Goal: Task Accomplishment & Management: Use online tool/utility

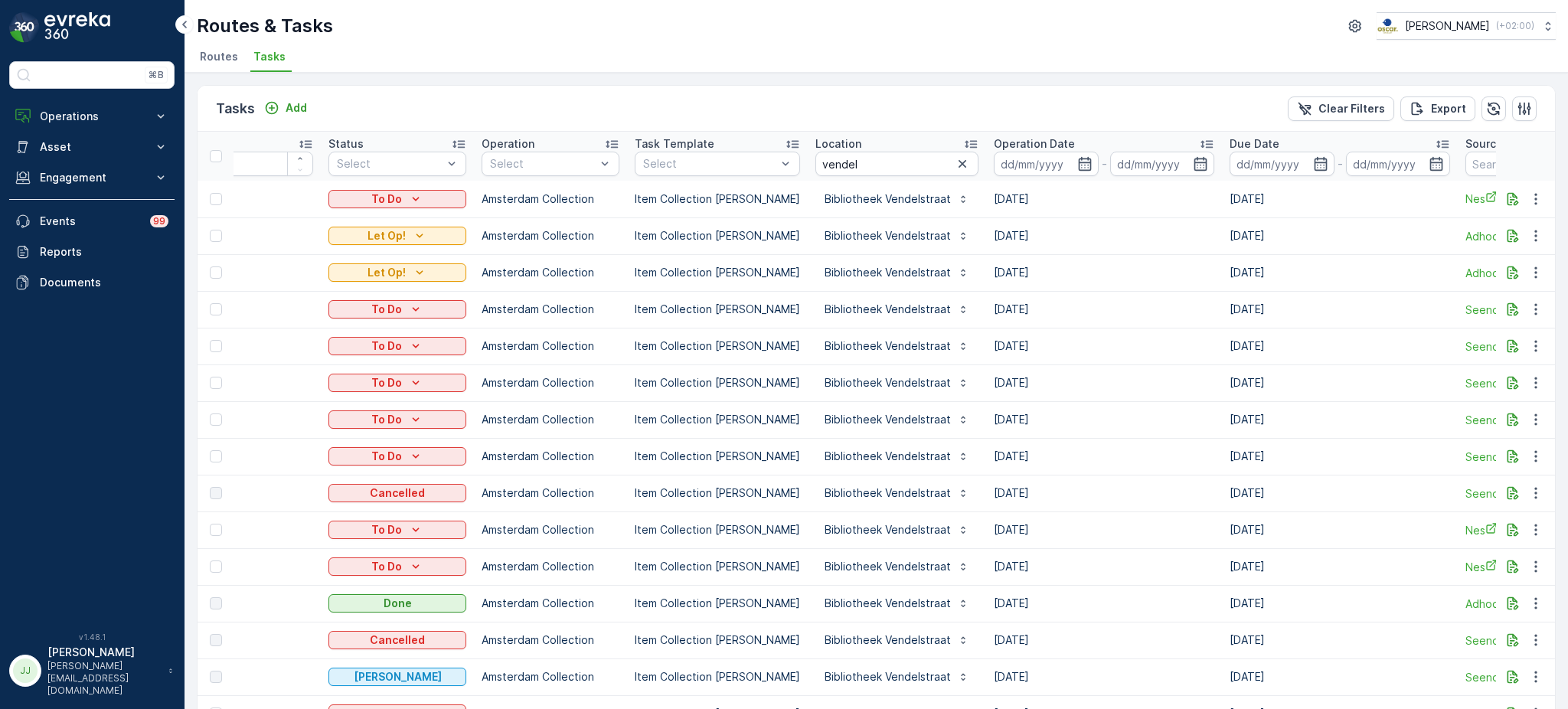
scroll to position [0, 24]
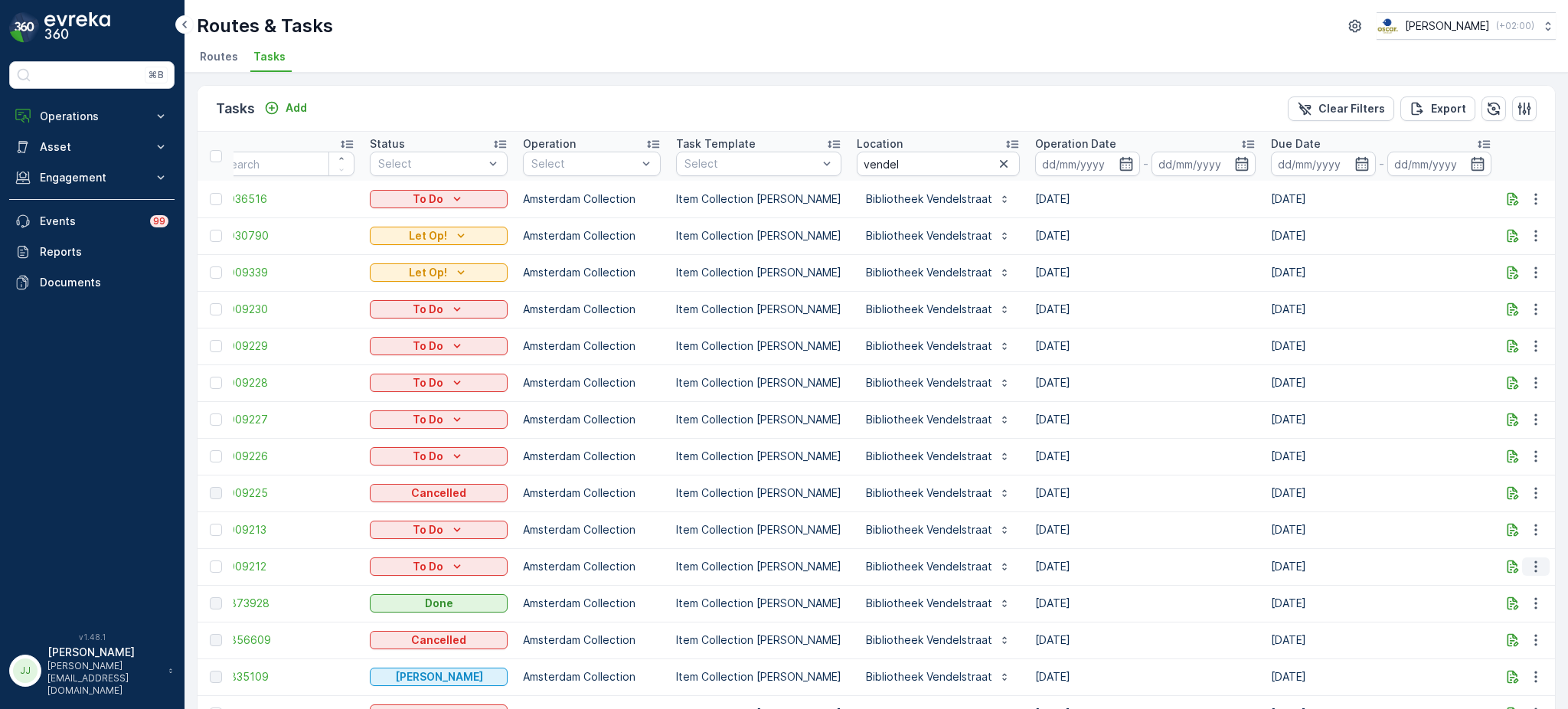
click at [1536, 570] on icon "button" at bounding box center [1536, 566] width 16 height 16
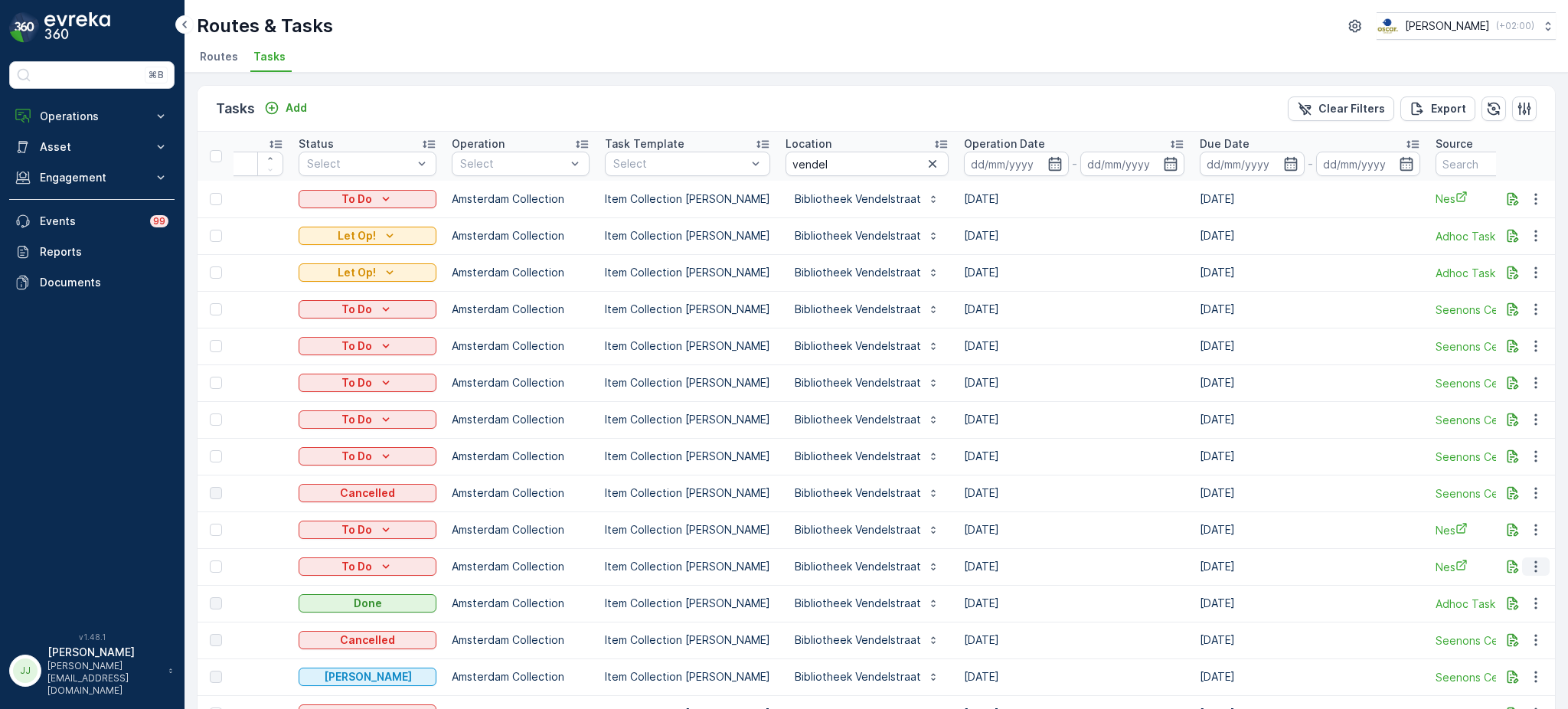
click at [1528, 567] on icon "button" at bounding box center [1536, 566] width 16 height 16
click at [1489, 631] on span "Change Route" at bounding box center [1496, 630] width 74 height 16
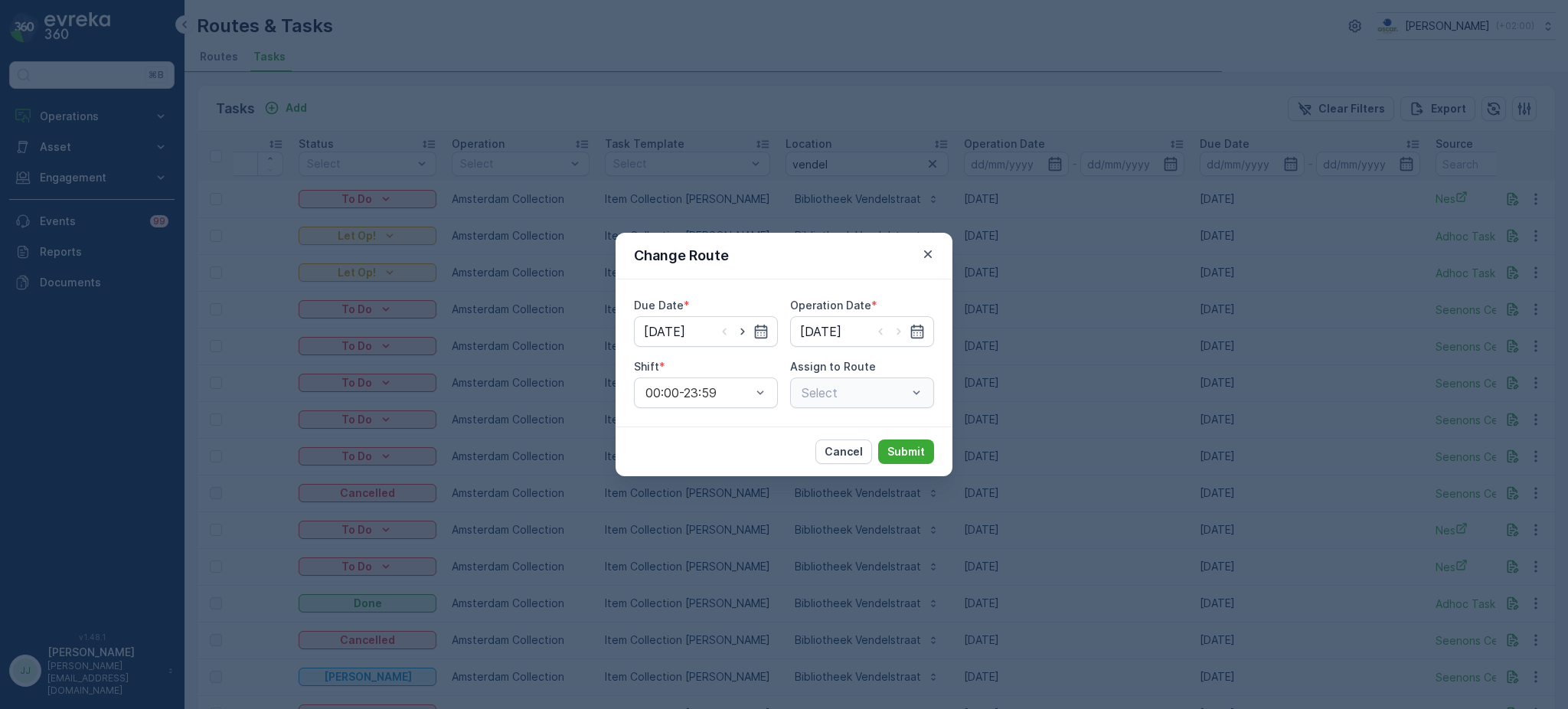
type input "[DATE]"
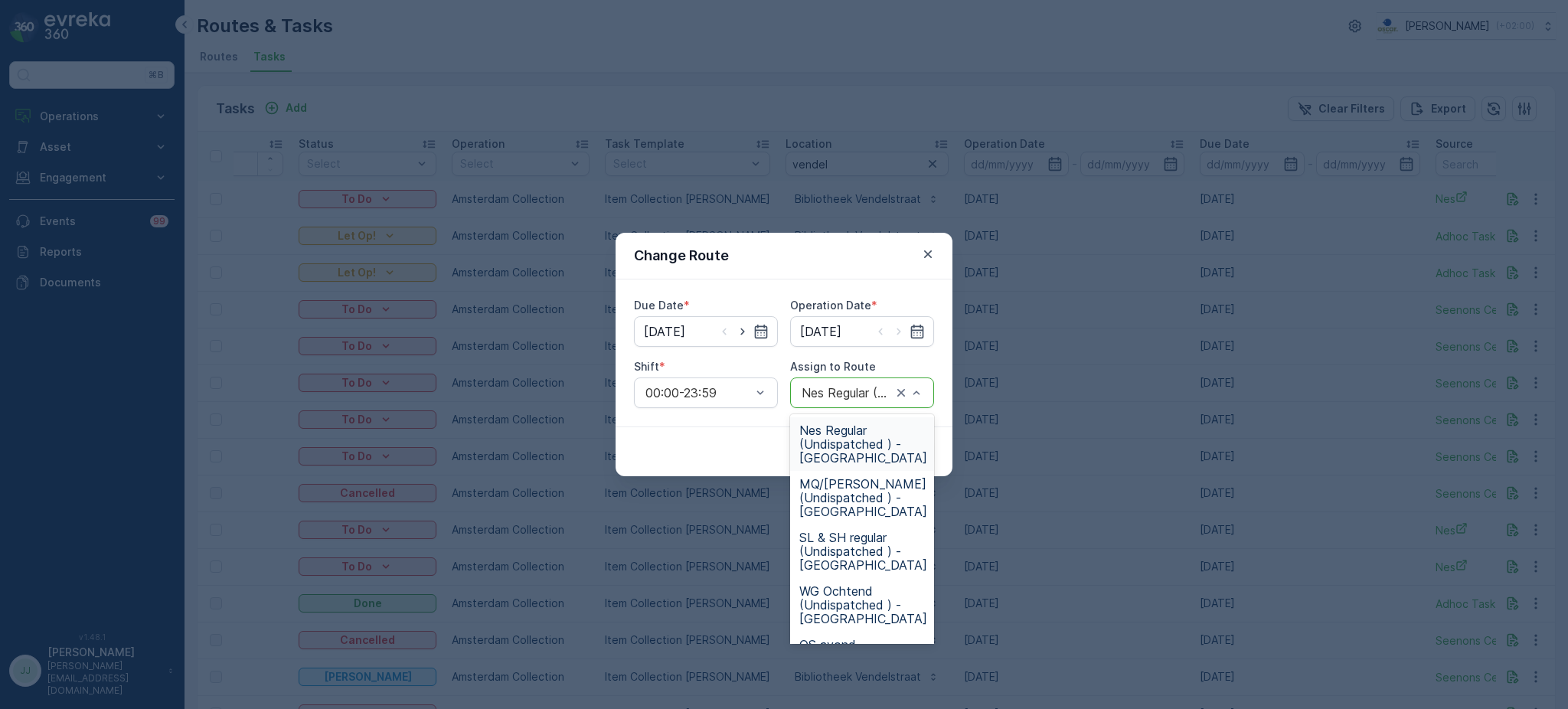
click at [861, 385] on div "Nes Regular (Undispatched ) - Amsterdam" at bounding box center [862, 392] width 144 height 31
type input "rok"
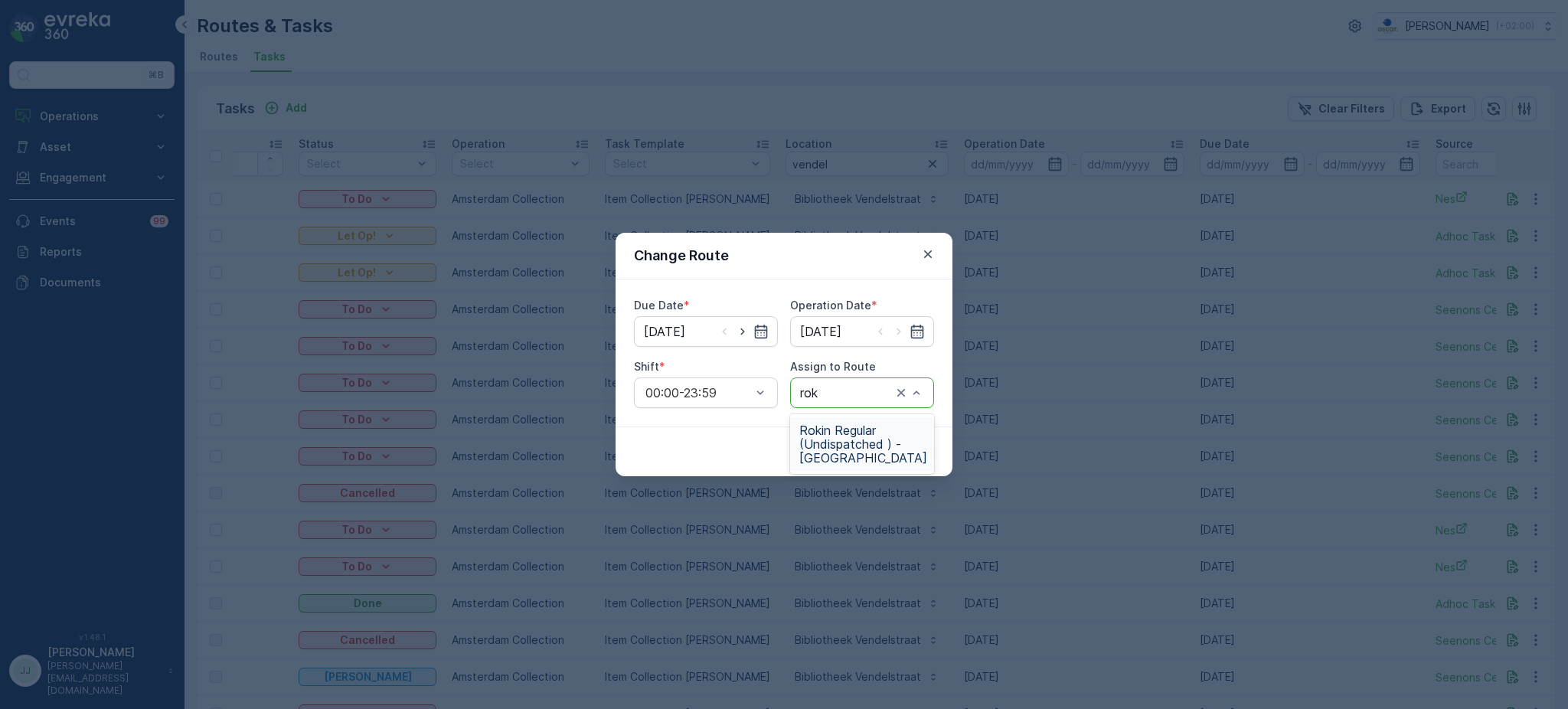
click at [848, 451] on span "Rokin Regular (Undispatched ) - Amsterdam" at bounding box center [863, 444] width 128 height 42
click at [887, 449] on button "Submit" at bounding box center [906, 451] width 55 height 24
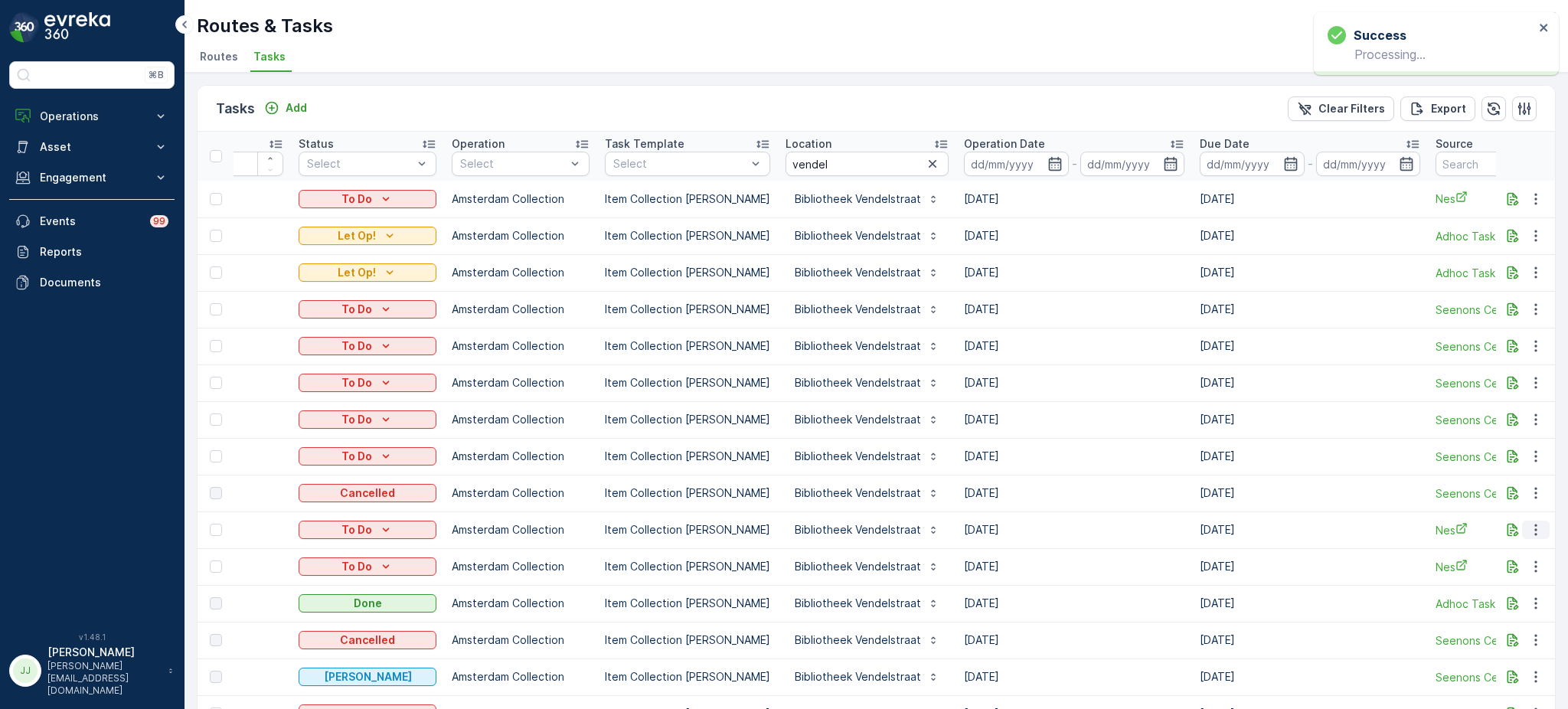
click at [1529, 532] on icon "button" at bounding box center [1536, 530] width 16 height 16
click at [1470, 597] on span "Change Route" at bounding box center [1496, 593] width 74 height 16
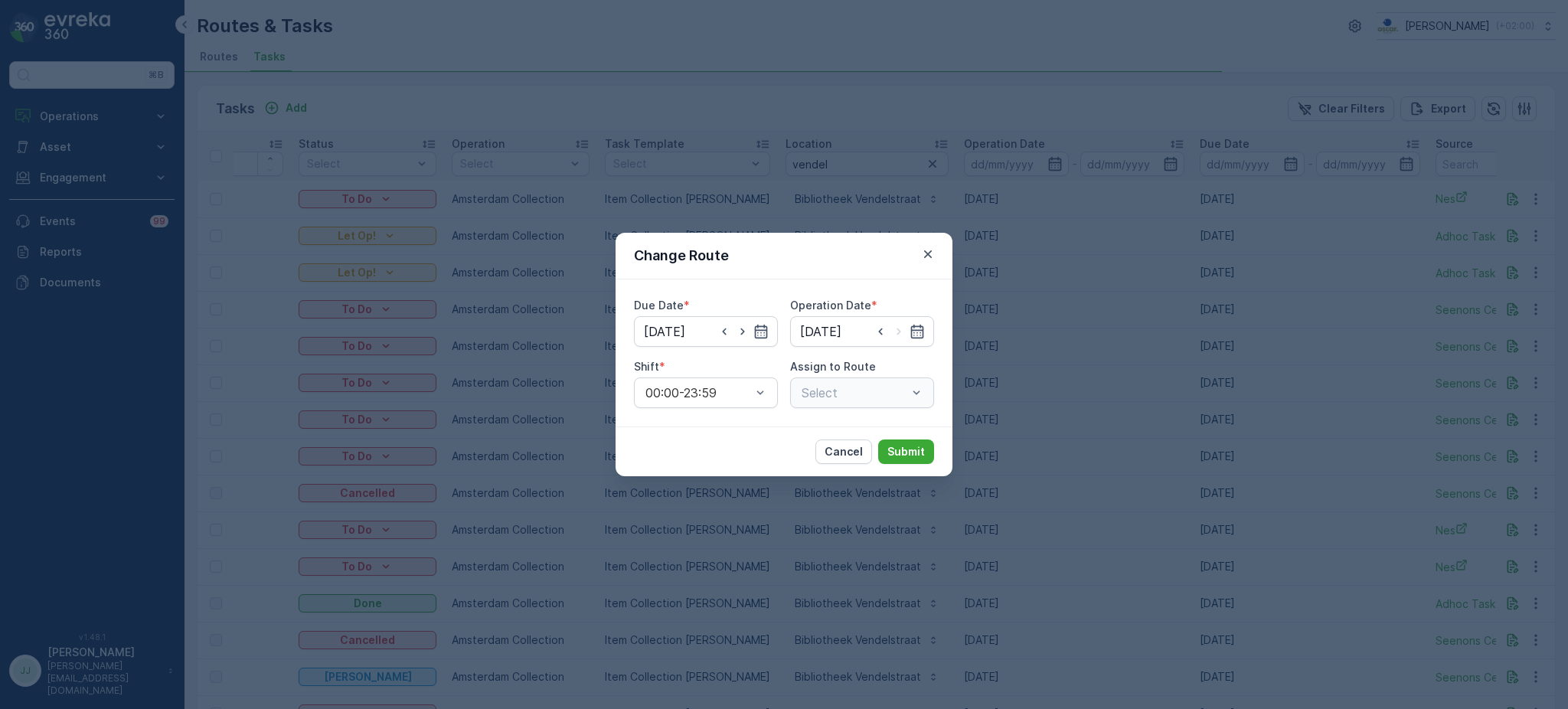
type input "17.08.2025"
click at [848, 393] on div at bounding box center [846, 392] width 93 height 14
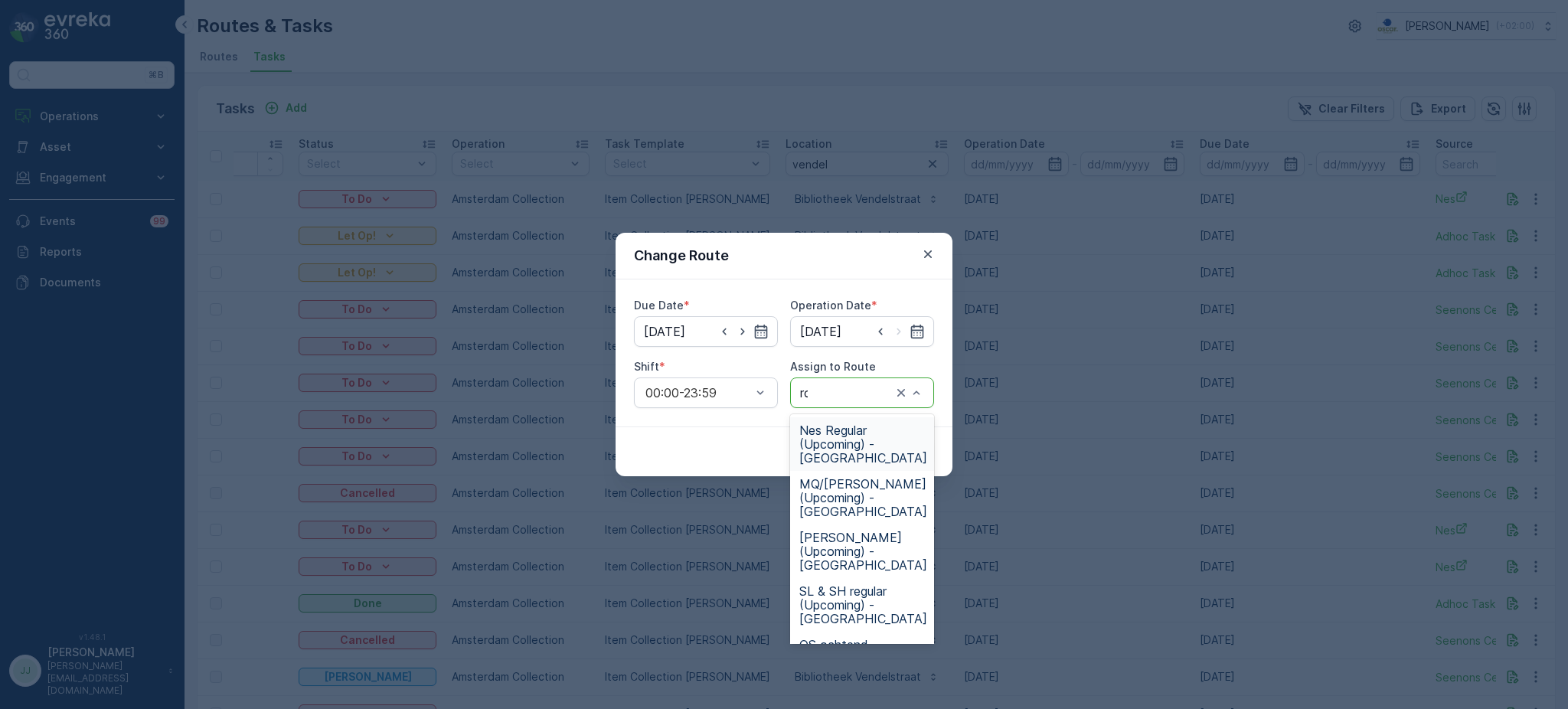
type input "rok"
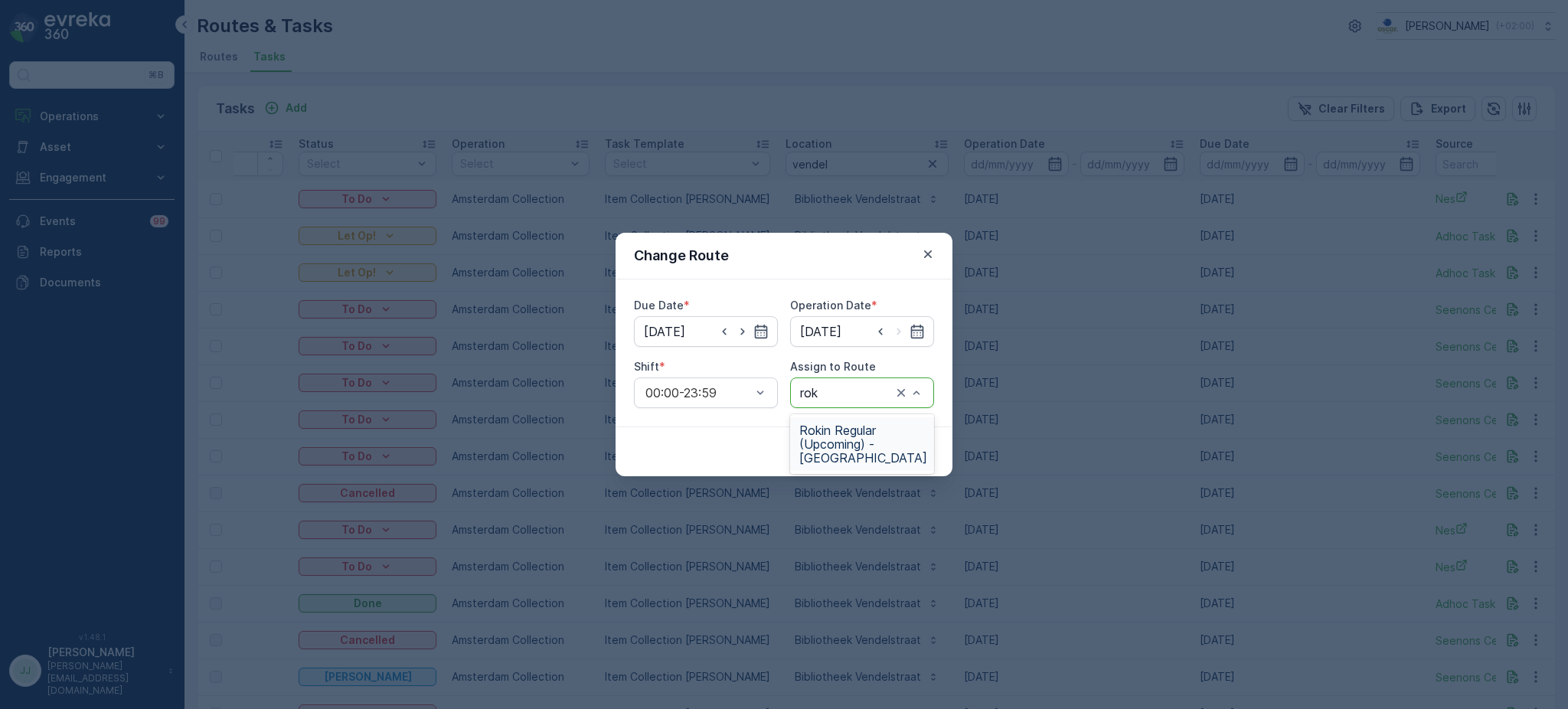
click at [847, 442] on span "Rokin Regular (Upcoming) - Amsterdam" at bounding box center [863, 444] width 128 height 42
click at [915, 455] on p "Submit" at bounding box center [906, 451] width 38 height 16
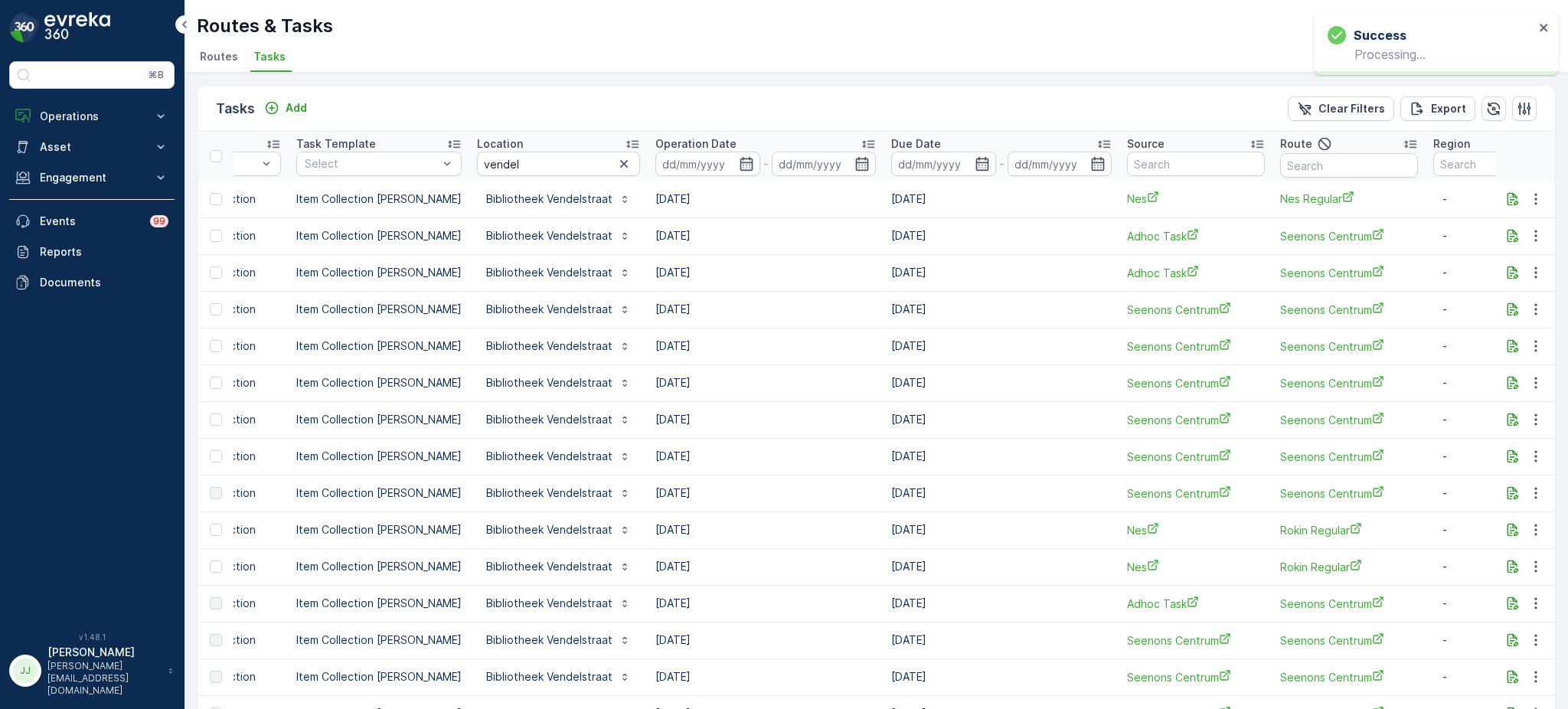
scroll to position [0, 402]
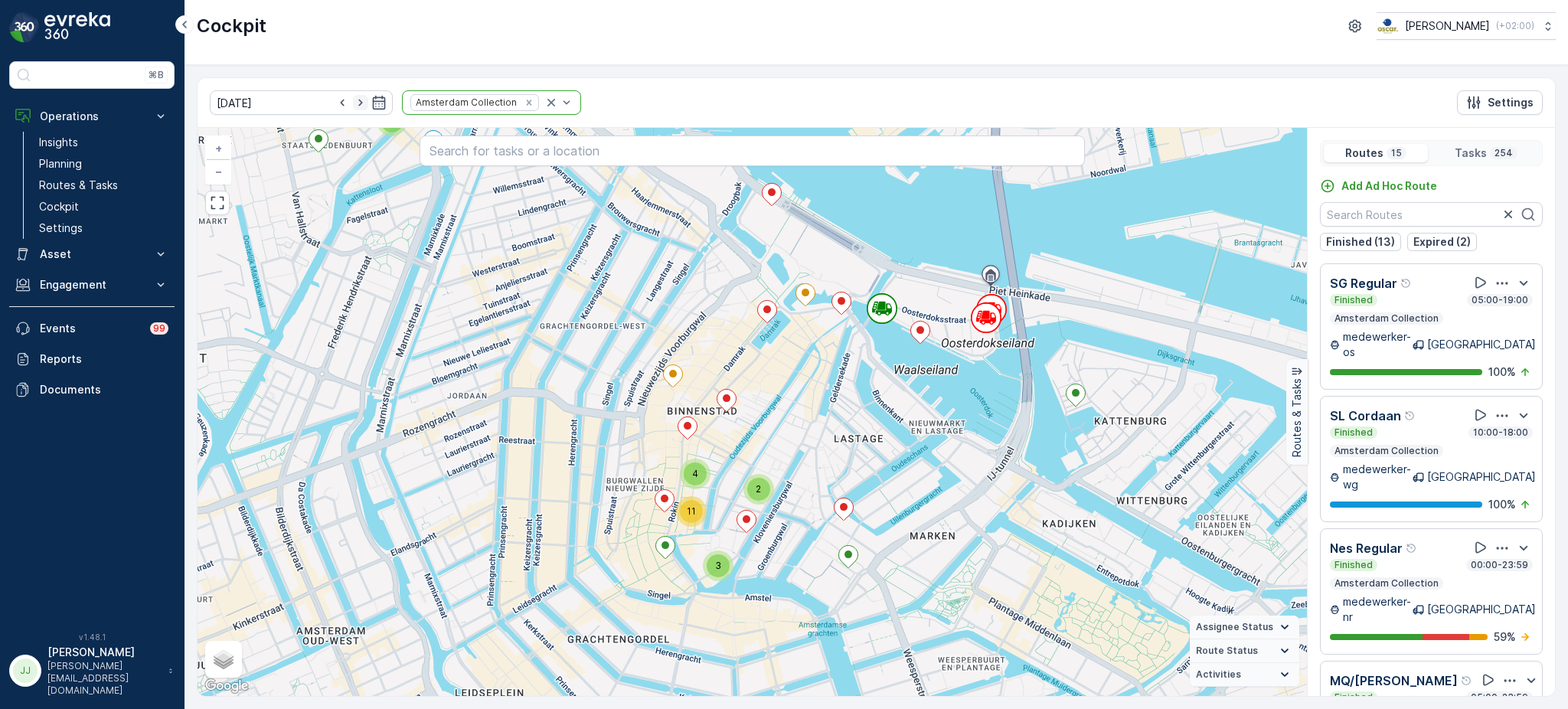
click at [353, 101] on icon "button" at bounding box center [361, 103] width 16 height 16
type input "[DATE]"
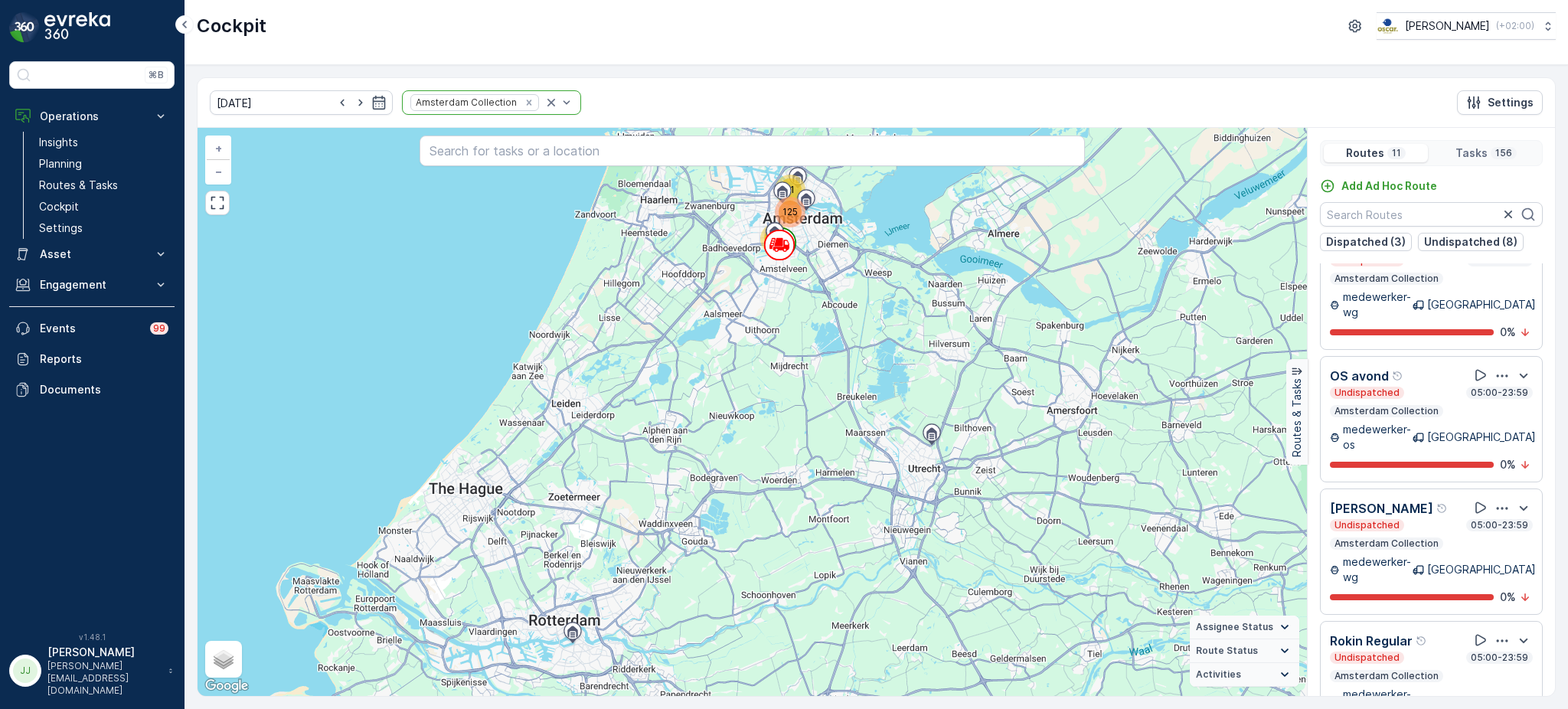
scroll to position [38, 0]
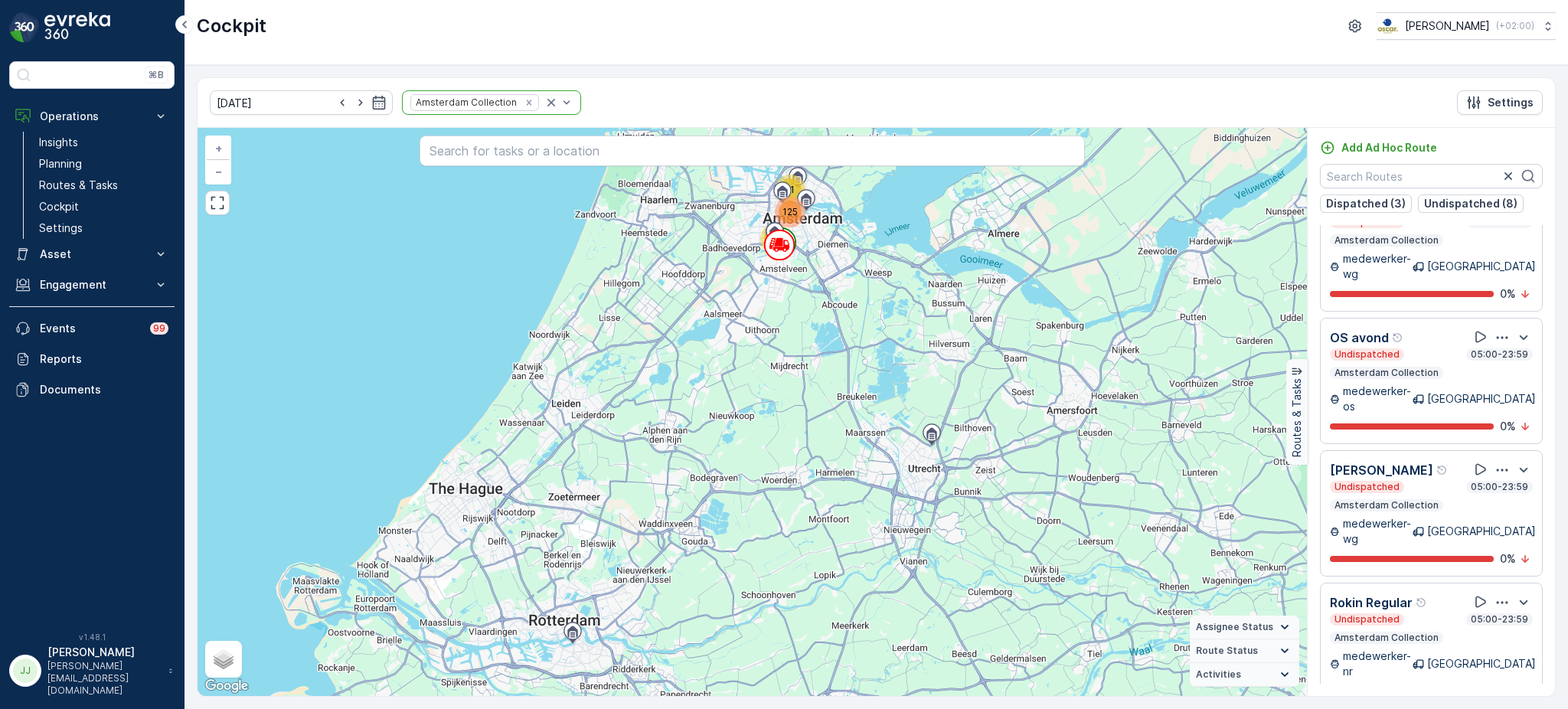
click at [545, 110] on div "Amsterdam Collection" at bounding box center [492, 103] width 179 height 24
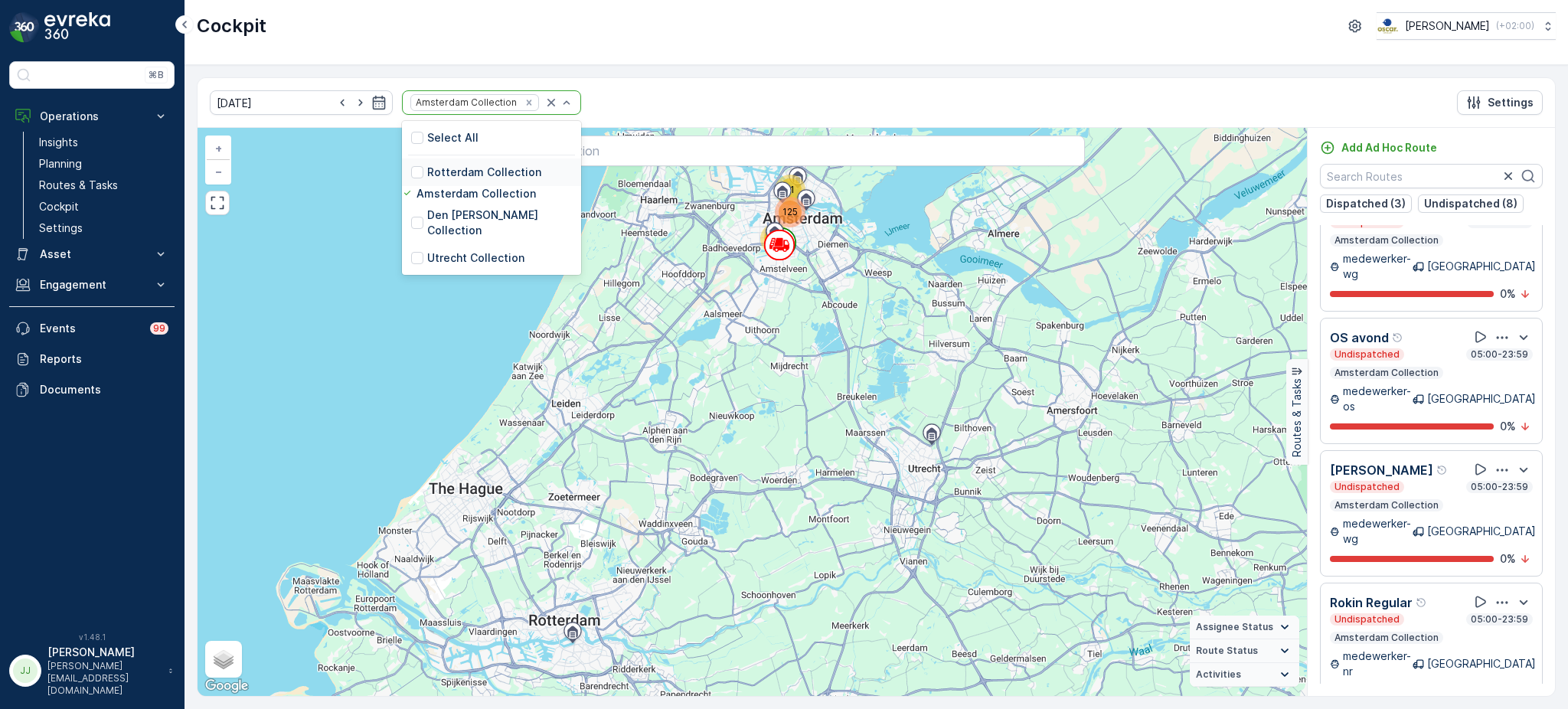
click at [441, 177] on p "Rotterdam Collection" at bounding box center [484, 172] width 114 height 16
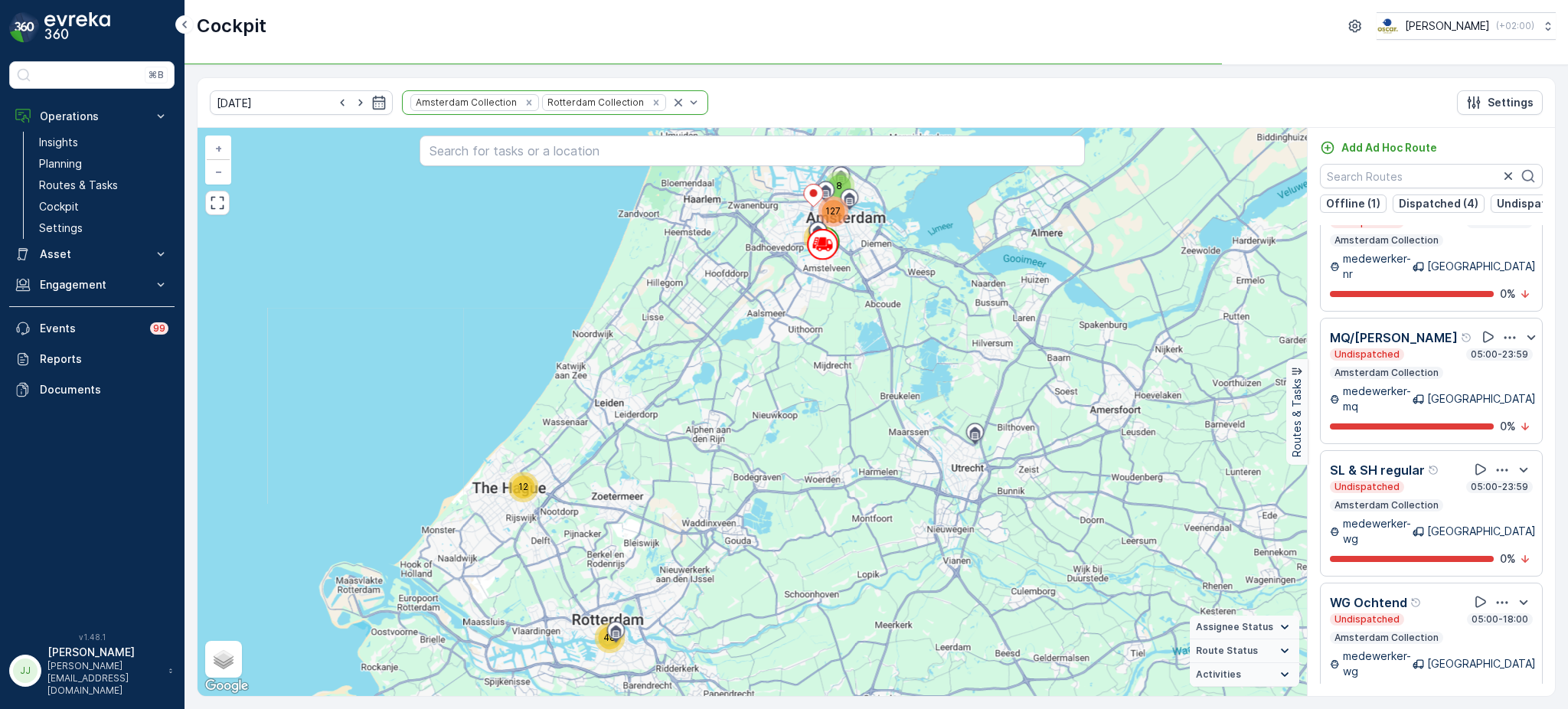
scroll to position [1189, 0]
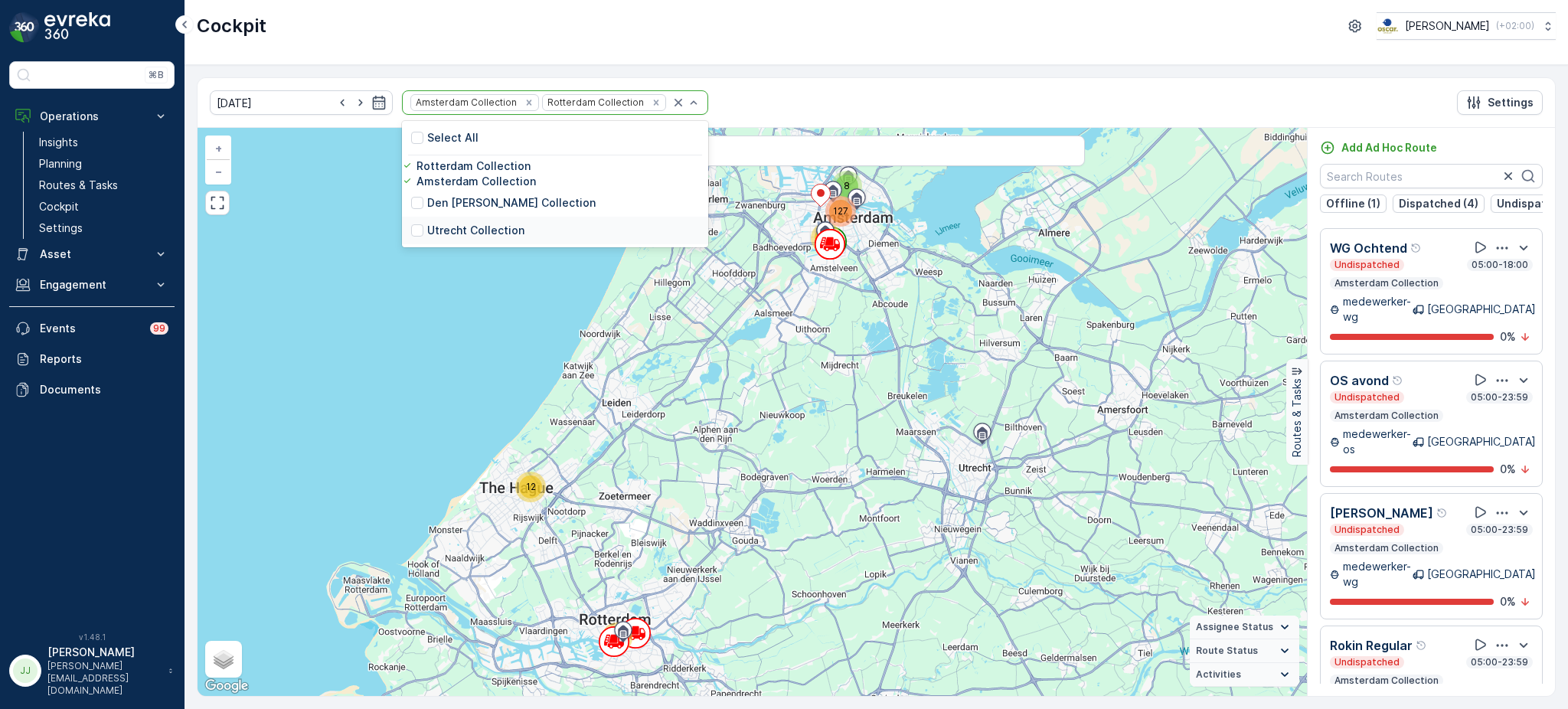
click at [492, 238] on p "Utrecht Collection" at bounding box center [475, 230] width 97 height 16
